Goal: Task Accomplishment & Management: Manage account settings

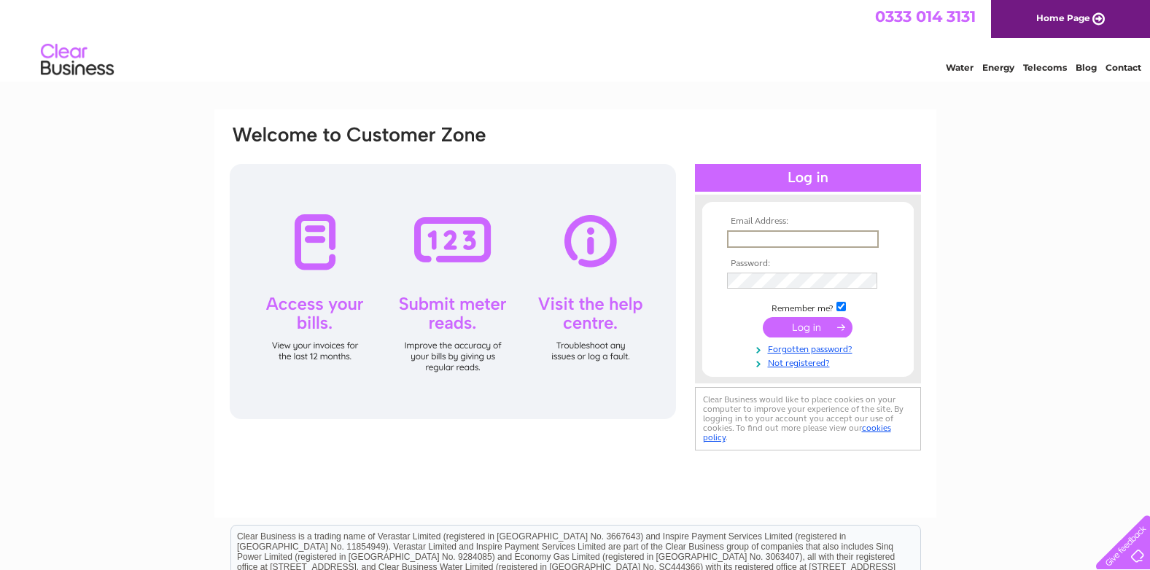
click at [785, 231] on input "text" at bounding box center [803, 240] width 152 height 18
type input "[EMAIL_ADDRESS][PERSON_NAME][DOMAIN_NAME]"
click at [763, 317] on input "submit" at bounding box center [808, 327] width 90 height 20
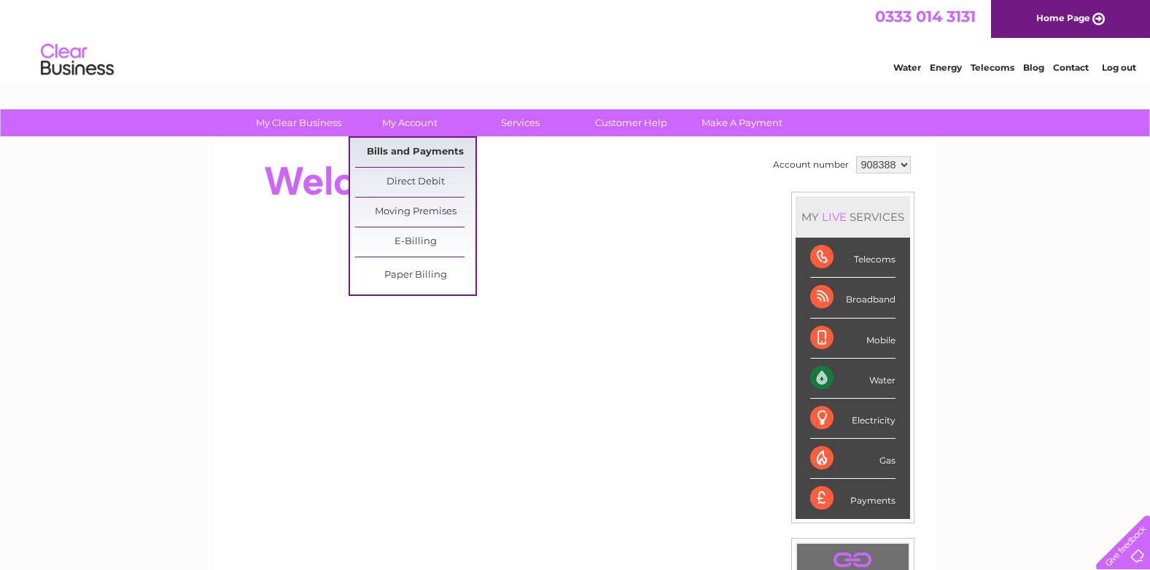
click at [409, 152] on link "Bills and Payments" at bounding box center [415, 152] width 120 height 29
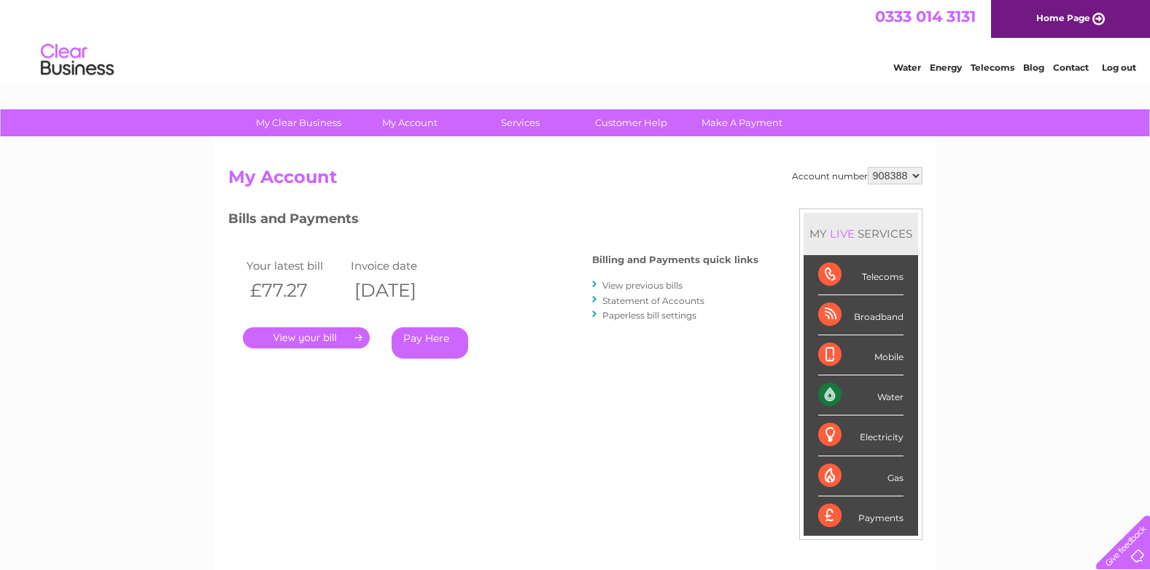
click at [320, 327] on div ". Pay Here" at bounding box center [389, 317] width 292 height 22
click at [314, 342] on link "." at bounding box center [306, 338] width 127 height 21
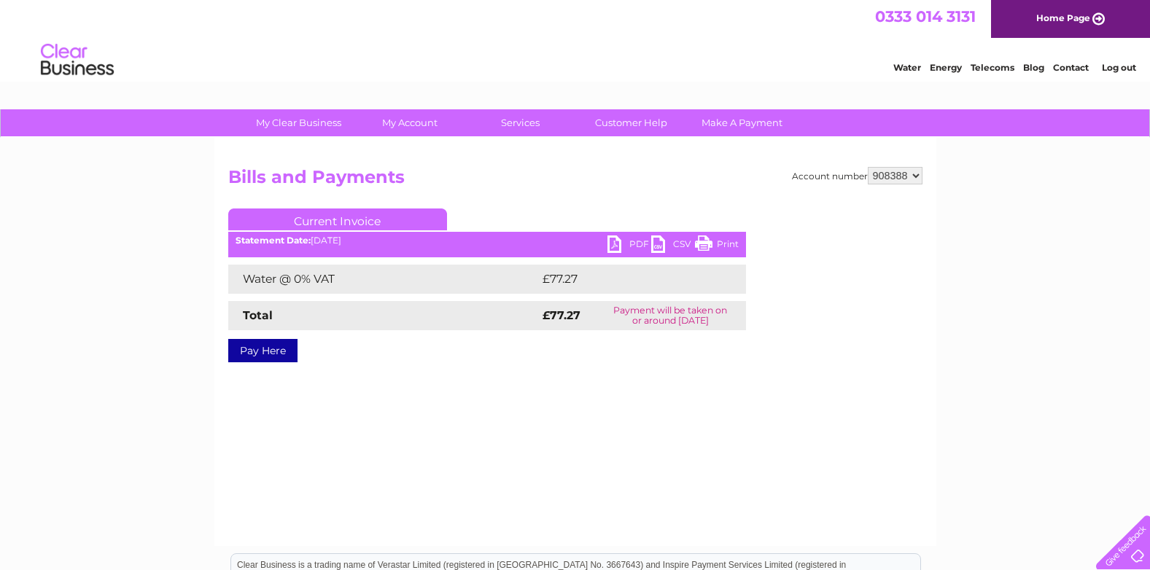
click at [635, 238] on link "PDF" at bounding box center [630, 246] width 44 height 21
click at [1107, 71] on link "Log out" at bounding box center [1119, 67] width 34 height 11
